Goal: Information Seeking & Learning: Learn about a topic

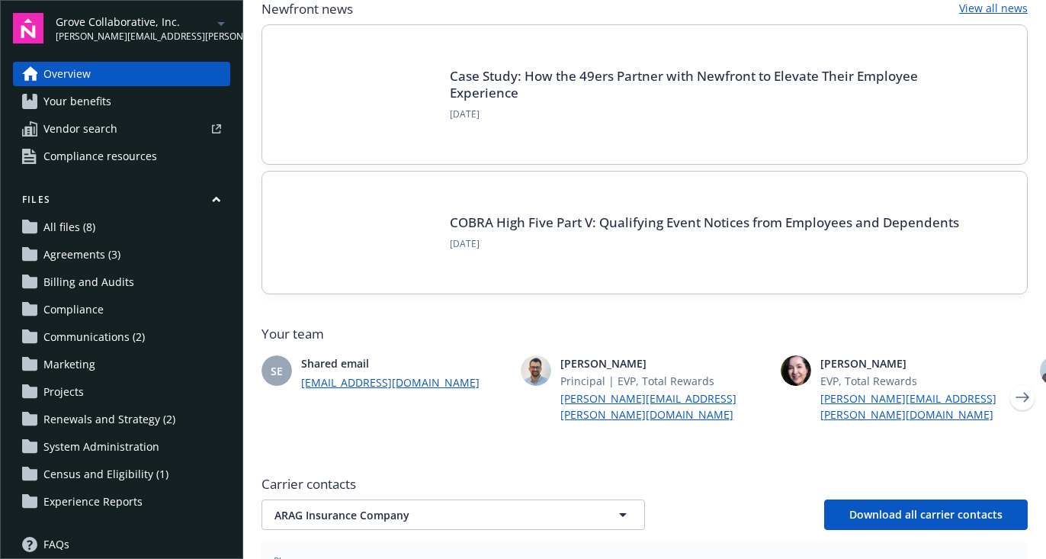
scroll to position [214, 0]
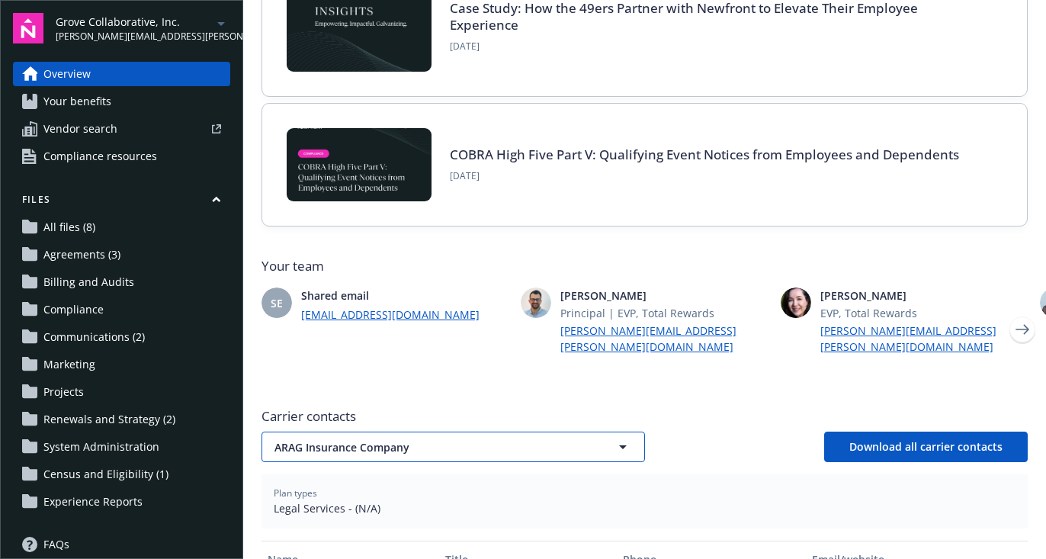
click at [564, 439] on span "ARAG Insurance Company" at bounding box center [427, 447] width 305 height 16
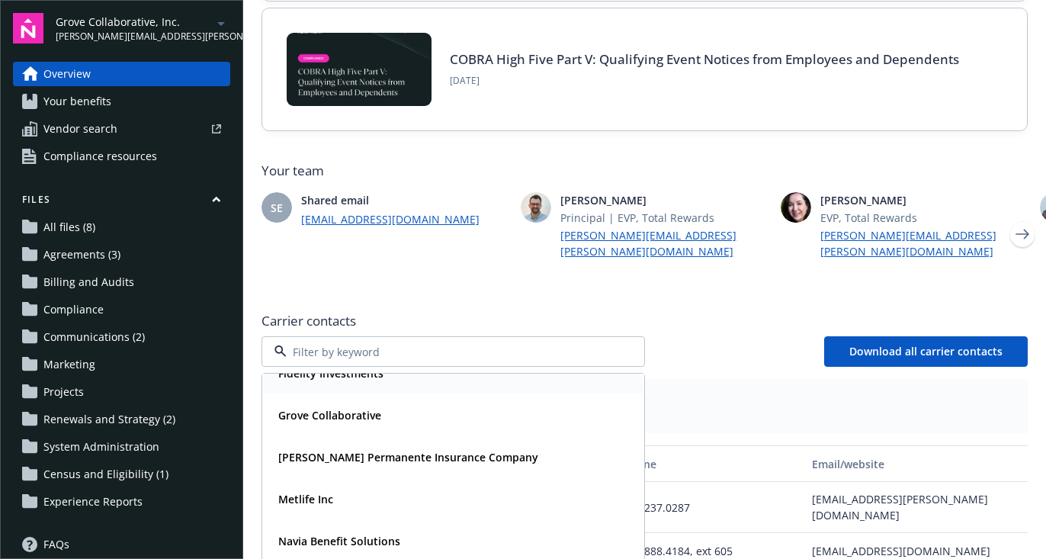
scroll to position [72, 0]
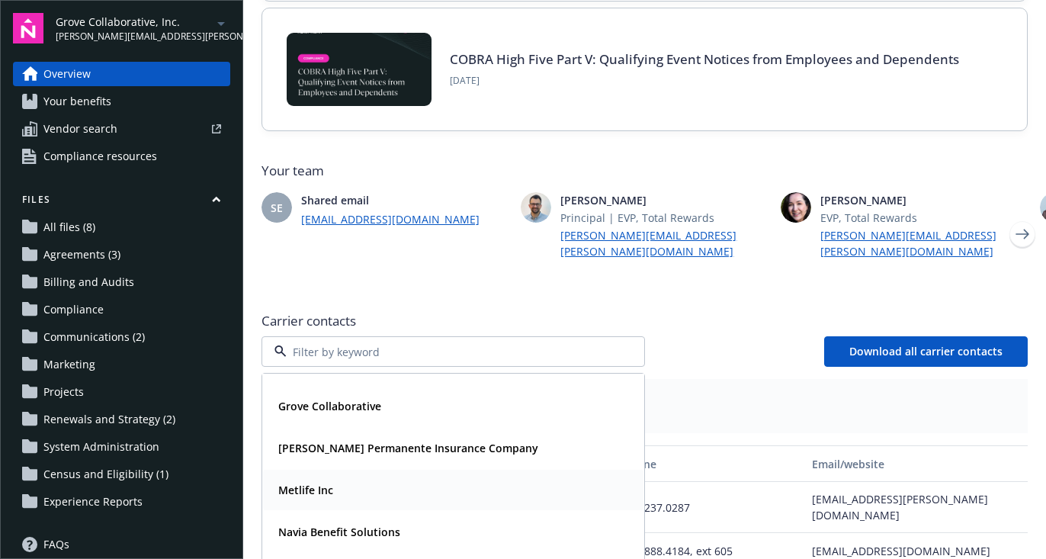
click at [506, 479] on div "Metlife Inc" at bounding box center [453, 490] width 362 height 22
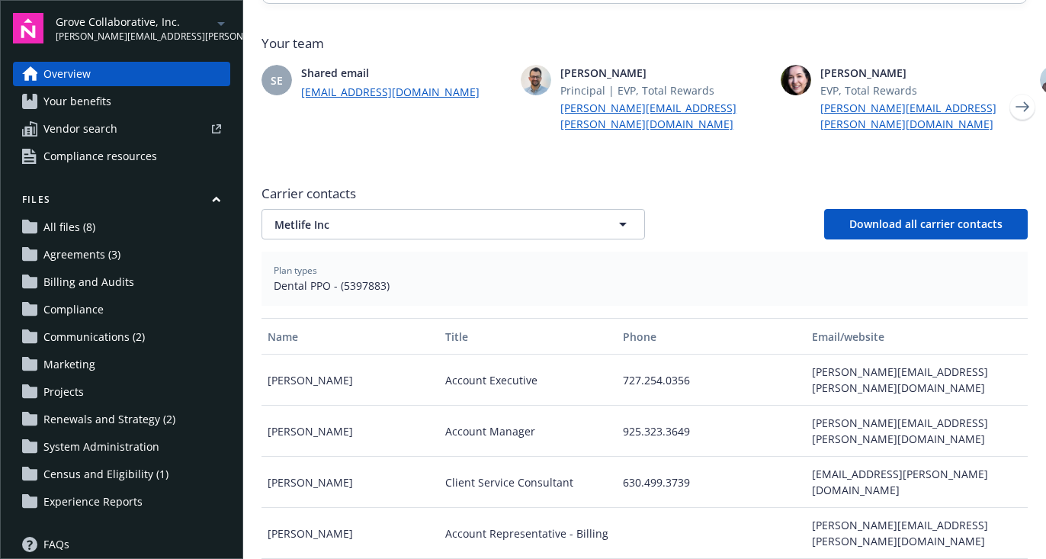
scroll to position [0, 0]
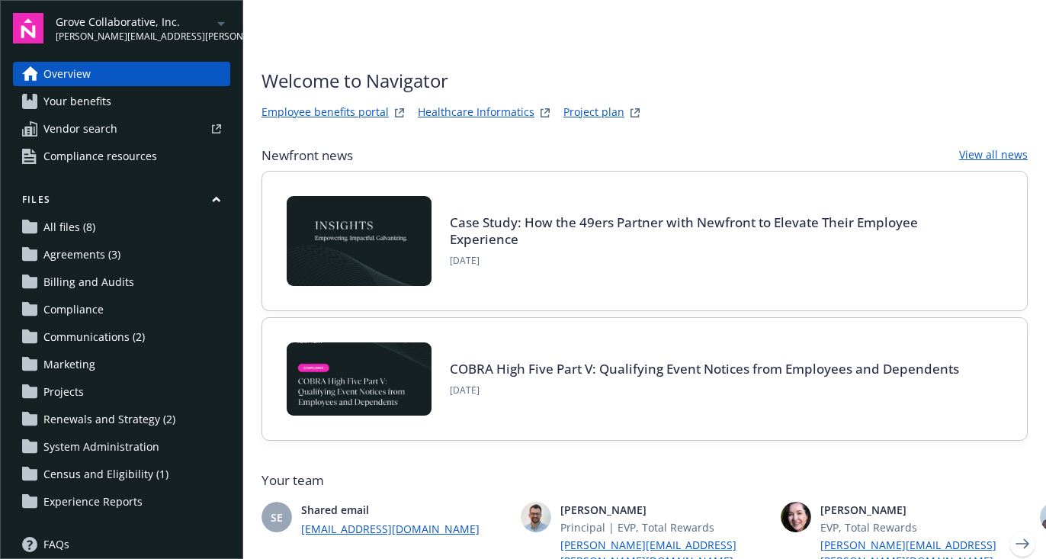
click at [85, 92] on span "Your benefits" at bounding box center [77, 101] width 68 height 24
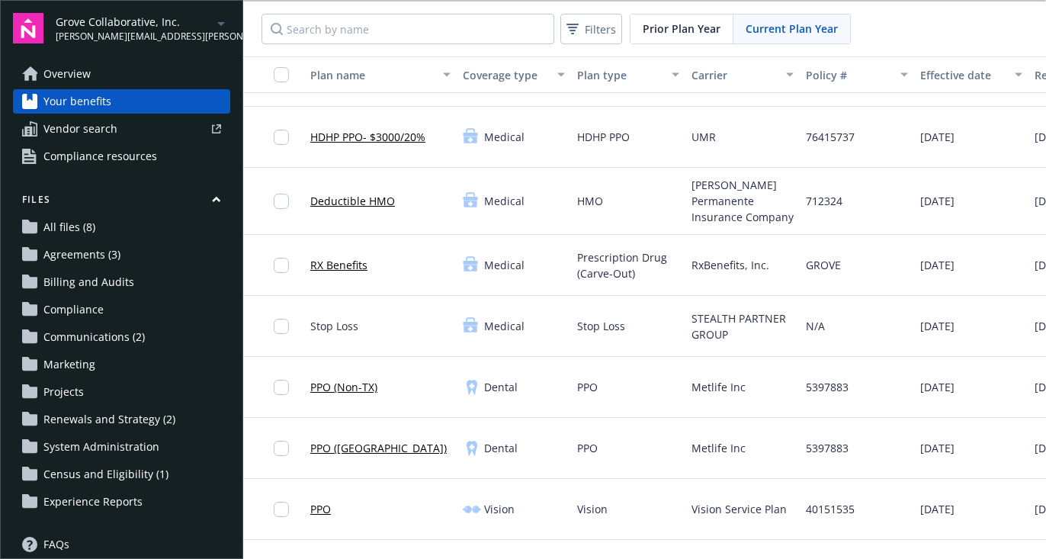
scroll to position [110, 0]
click at [353, 381] on link "PPO (Non-TX)" at bounding box center [343, 385] width 67 height 16
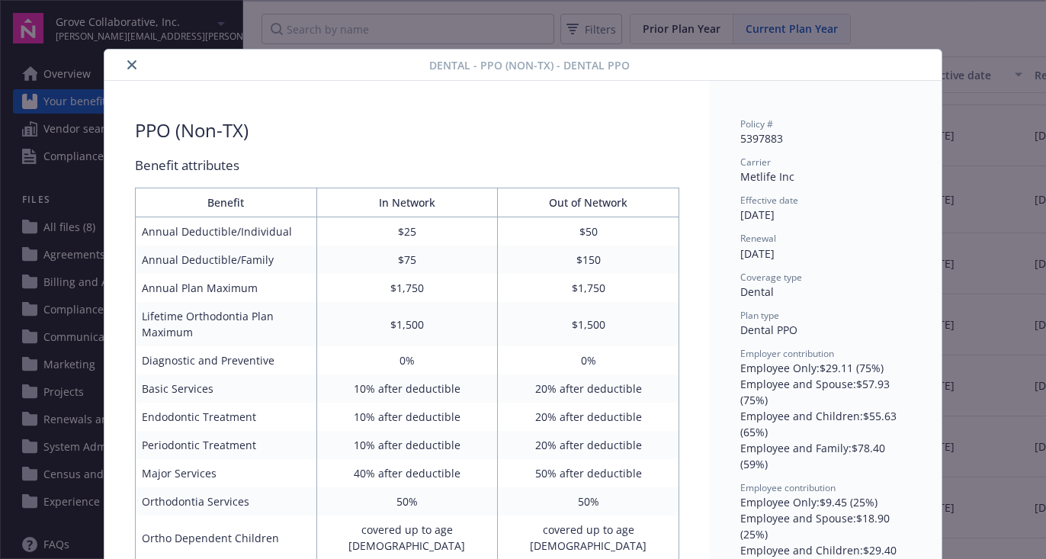
click at [127, 57] on button "close" at bounding box center [132, 65] width 18 height 18
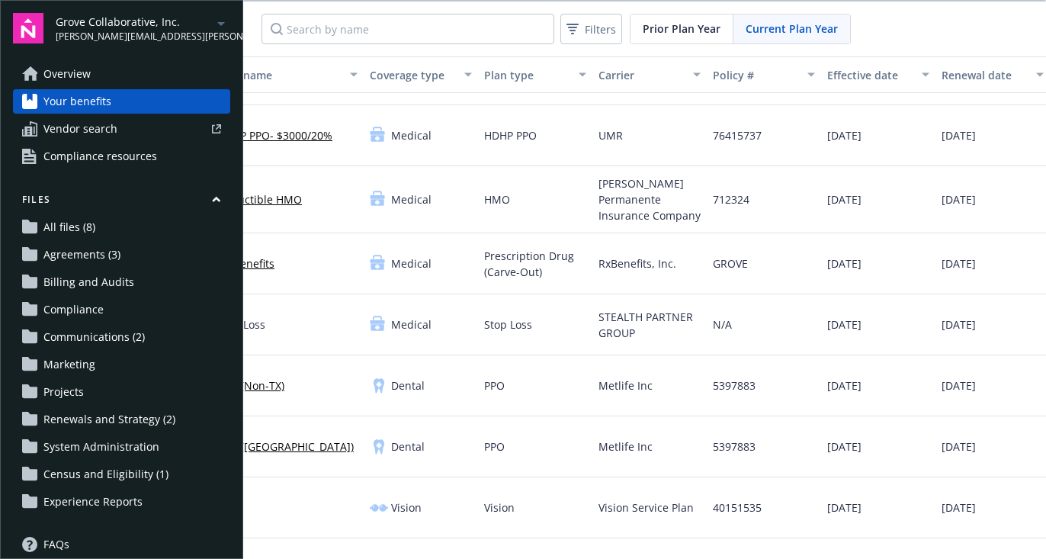
scroll to position [110, 211]
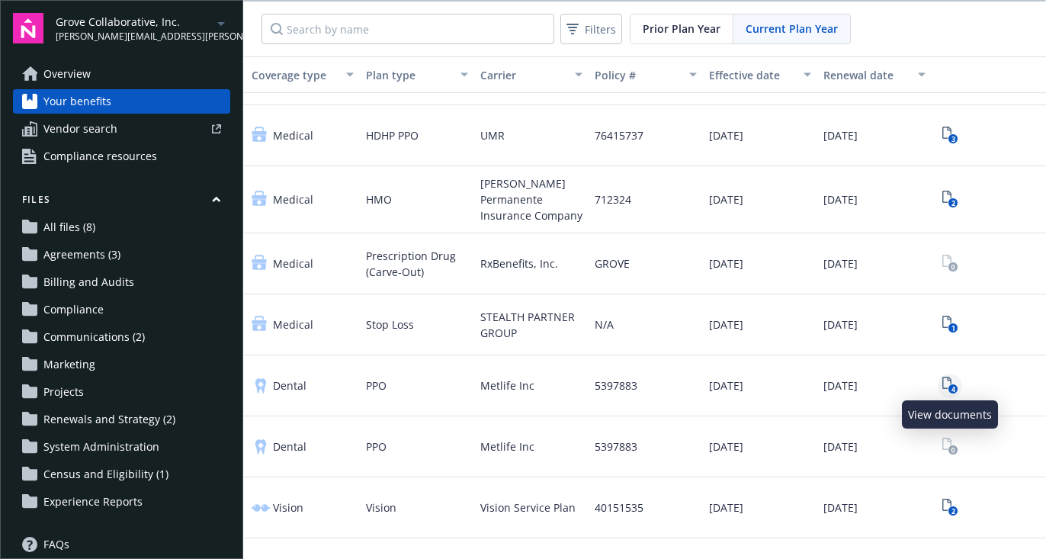
click at [953, 384] on text "4" at bounding box center [953, 389] width 4 height 10
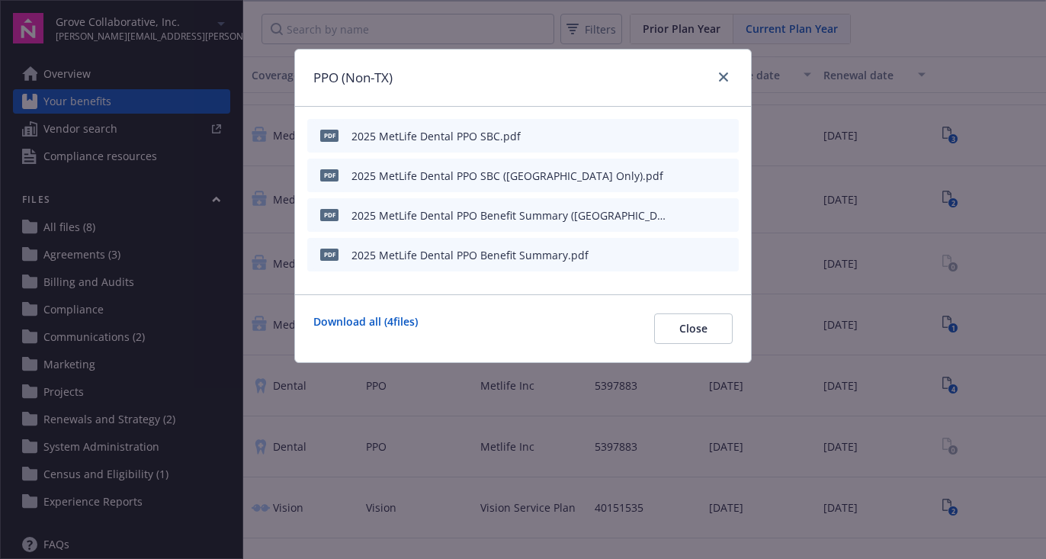
click at [721, 135] on icon "preview file" at bounding box center [725, 135] width 14 height 11
click at [727, 74] on link "close" at bounding box center [723, 77] width 18 height 18
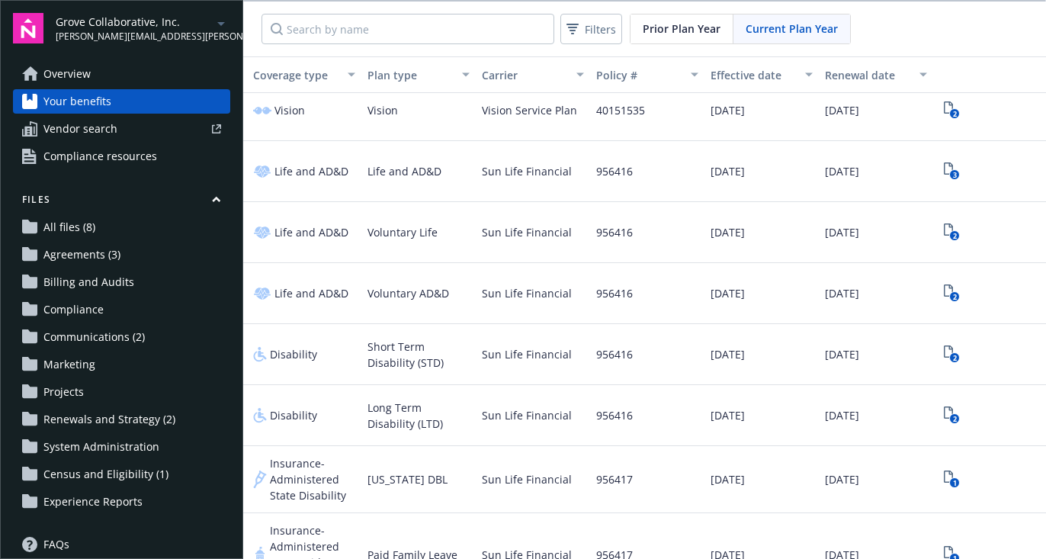
scroll to position [502, 210]
click at [951, 175] on rect "View Plan Documents" at bounding box center [954, 174] width 10 height 10
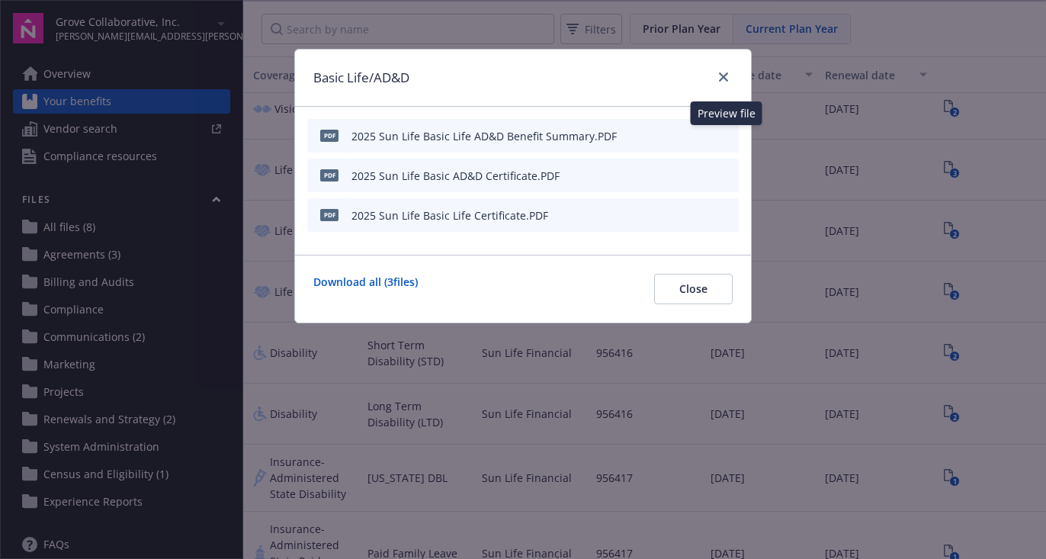
click at [732, 133] on button "preview file" at bounding box center [724, 135] width 17 height 14
